Goal: Information Seeking & Learning: Learn about a topic

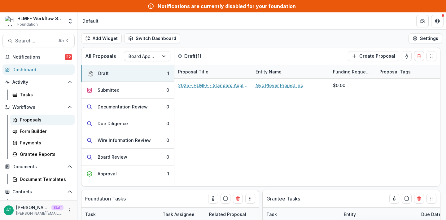
click at [31, 121] on div "Proposals" at bounding box center [45, 119] width 50 height 7
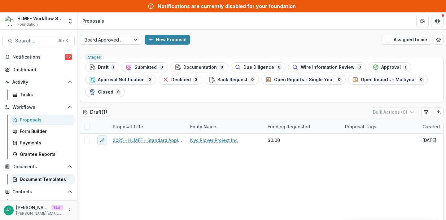
scroll to position [22, 0]
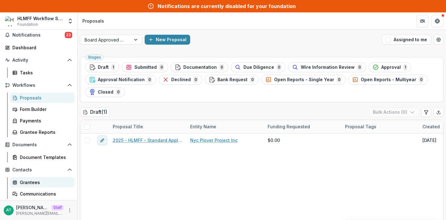
click at [36, 181] on div "Grantees" at bounding box center [45, 182] width 50 height 7
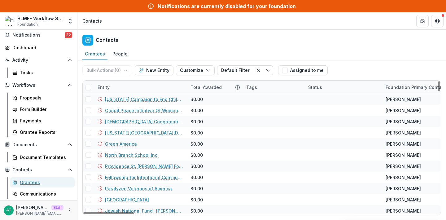
scroll to position [4617, 0]
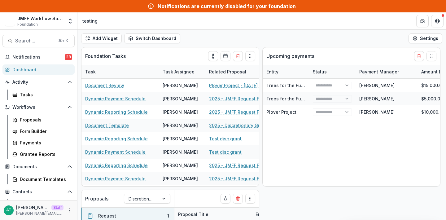
scroll to position [21, 0]
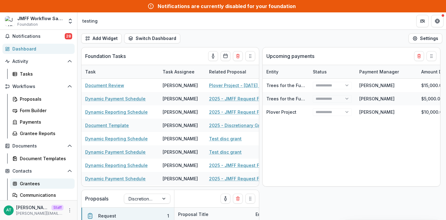
click at [38, 186] on div "Grantees" at bounding box center [45, 183] width 50 height 7
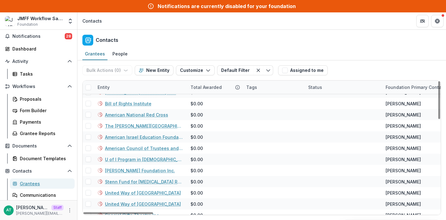
scroll to position [131, 0]
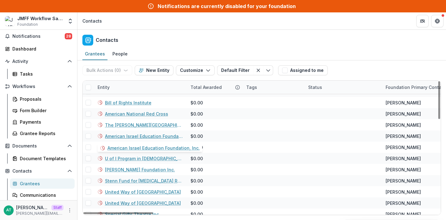
click at [130, 133] on link "American Israel Education Foundation, Inc." at bounding box center [144, 136] width 78 height 7
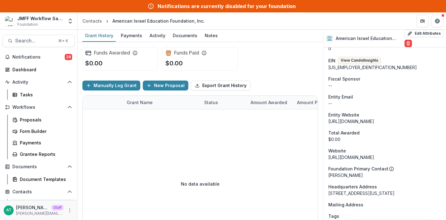
scroll to position [139, 0]
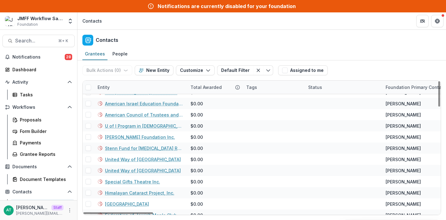
scroll to position [166, 0]
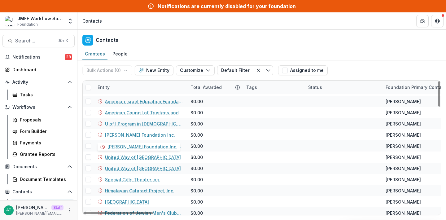
click at [146, 134] on link "[PERSON_NAME] Foundation Inc." at bounding box center [140, 135] width 70 height 7
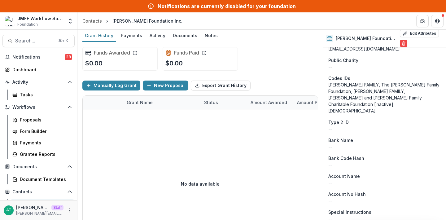
scroll to position [629, 0]
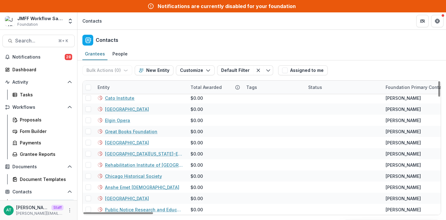
scroll to position [827, 0]
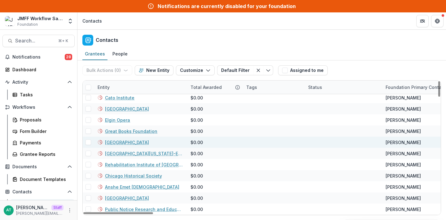
click at [135, 143] on link "Rush University Medical Center" at bounding box center [127, 142] width 44 height 7
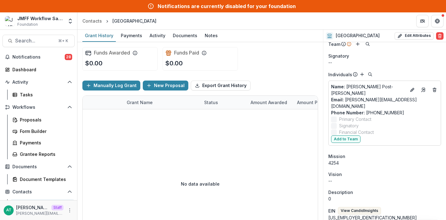
scroll to position [54, 0]
